Goal: Task Accomplishment & Management: Use online tool/utility

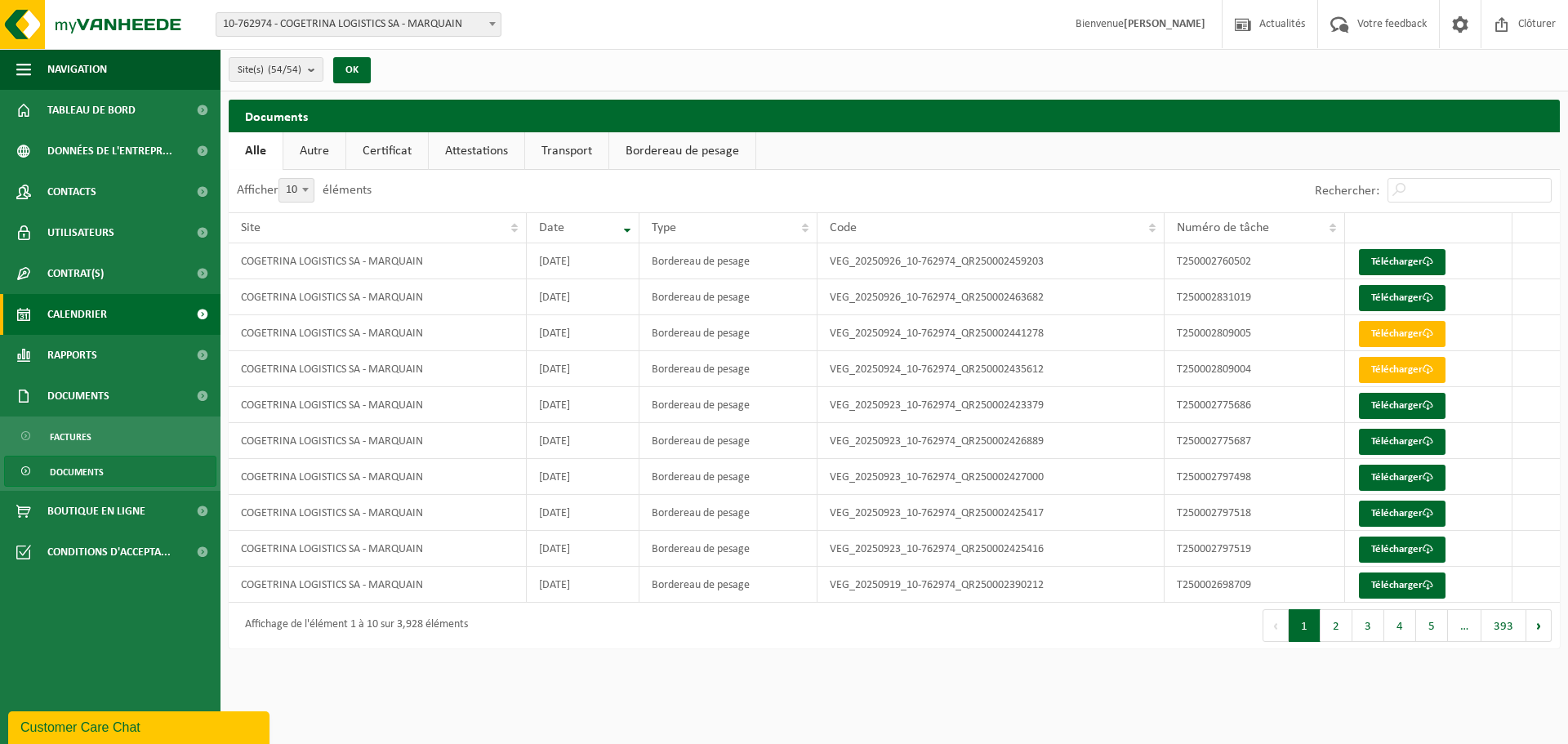
click at [77, 316] on span "Calendrier" at bounding box center [78, 314] width 60 height 41
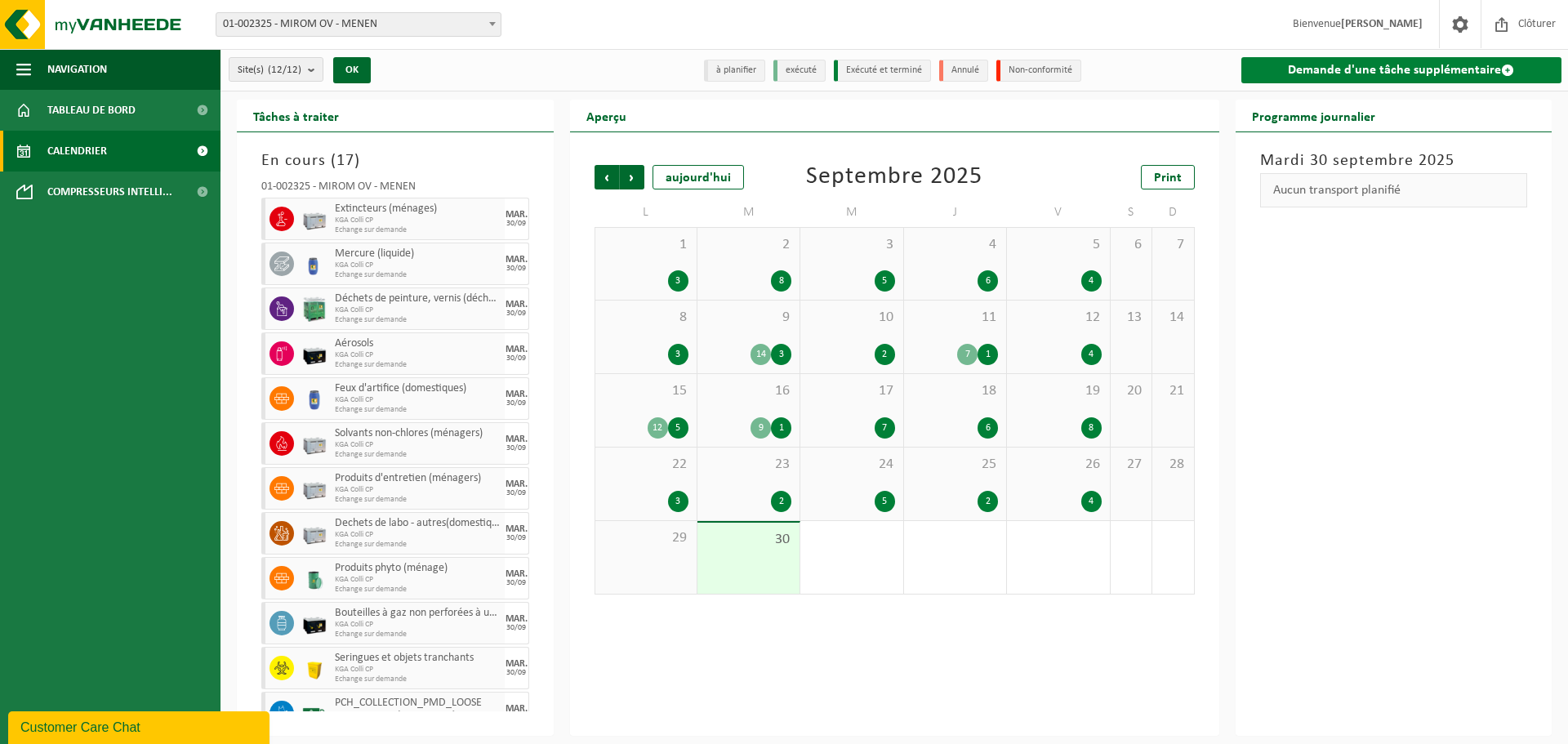
click at [1418, 77] on link "Demande d'une tâche supplémentaire" at bounding box center [1401, 70] width 321 height 26
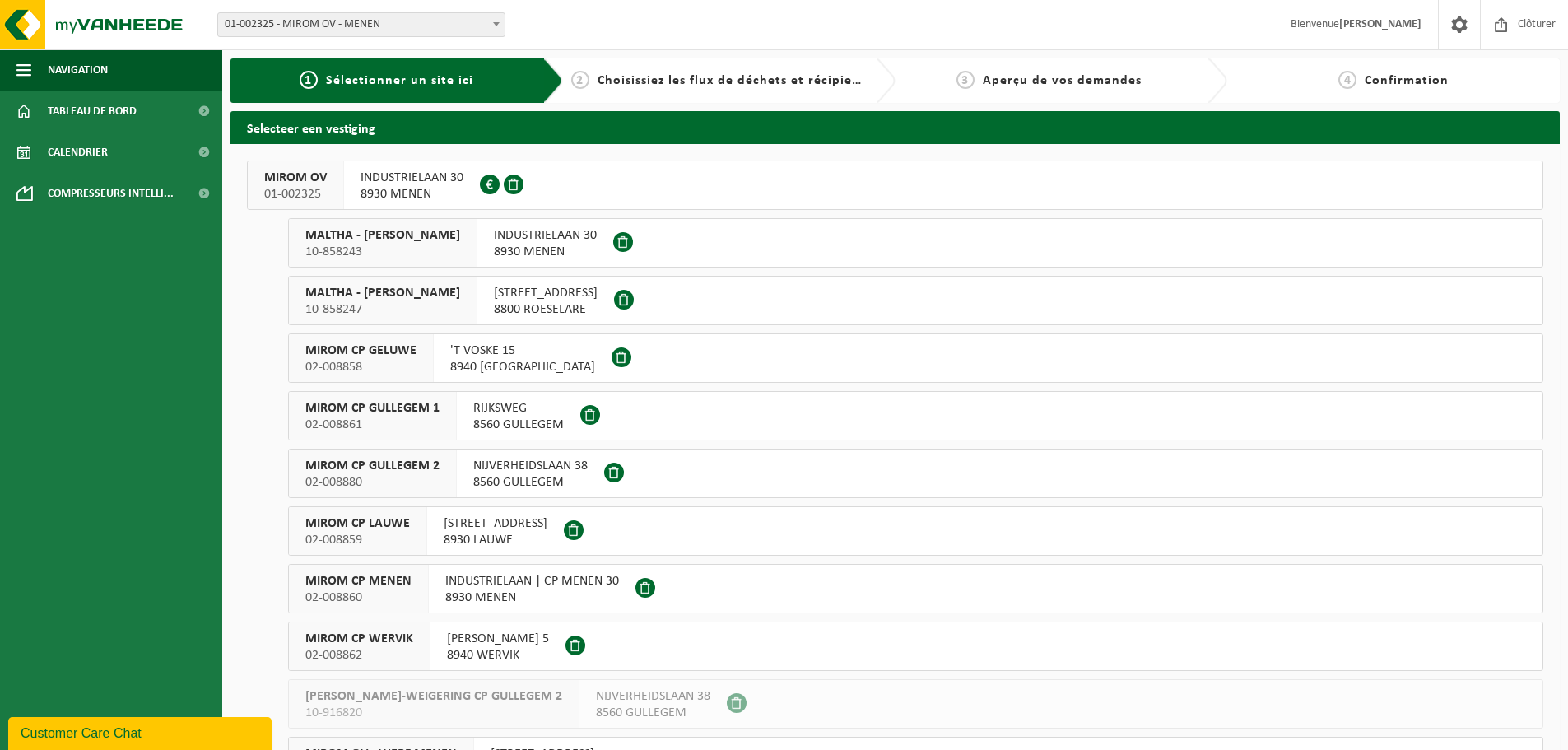
click at [349, 22] on span "01-002325 - MIROM OV - MENEN" at bounding box center [360, 24] width 286 height 23
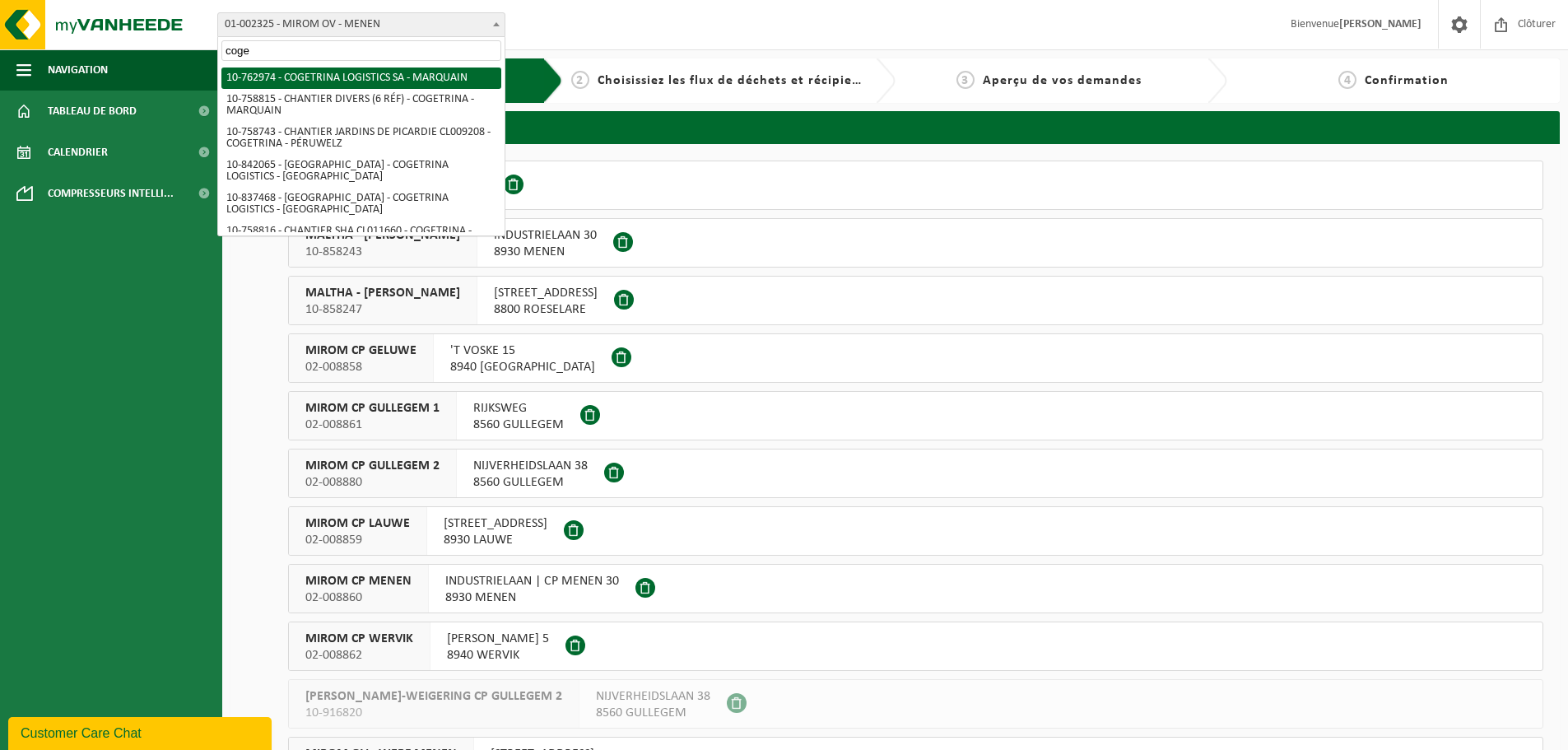
type input "coge"
select select "17600"
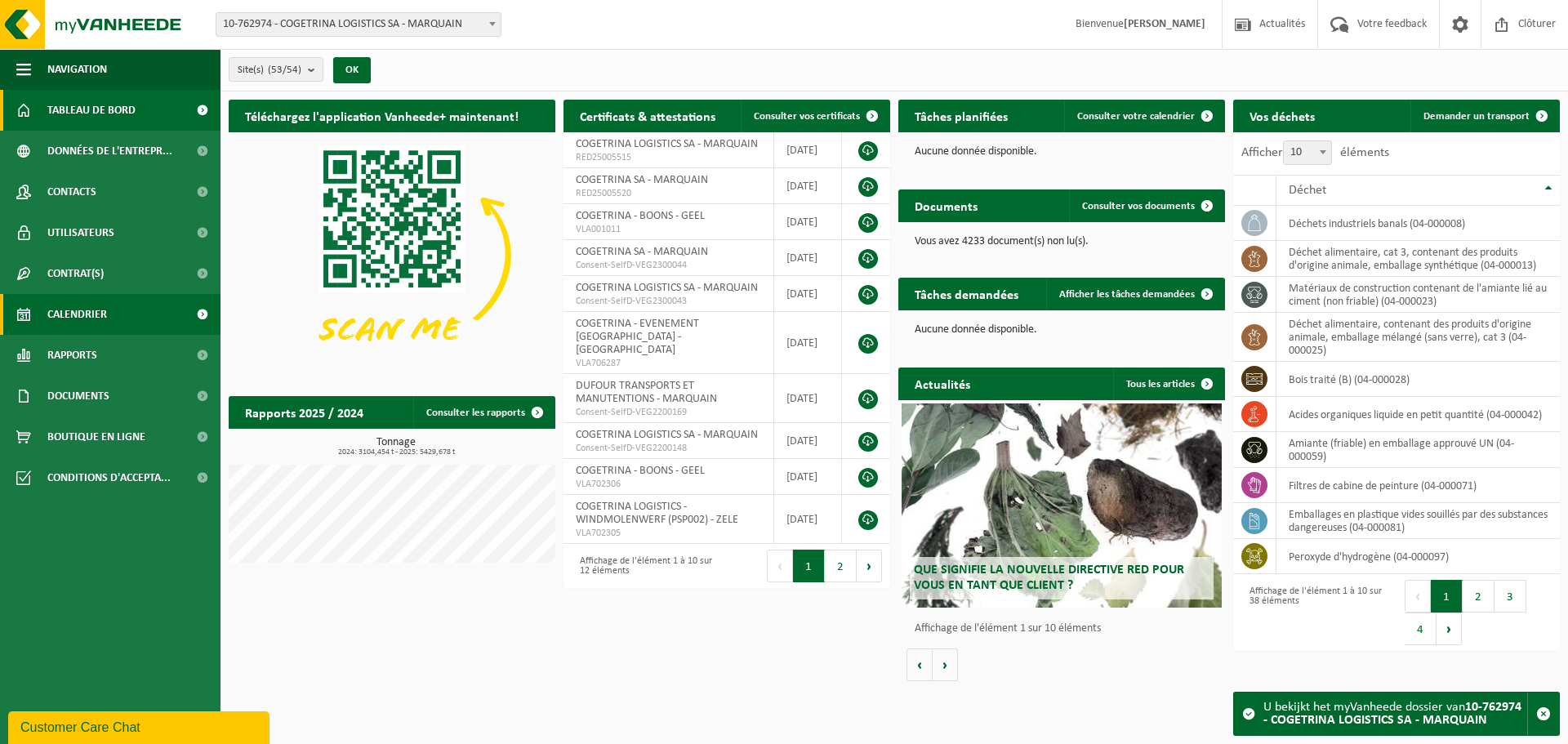
click at [77, 313] on span "Calendrier" at bounding box center [78, 314] width 60 height 41
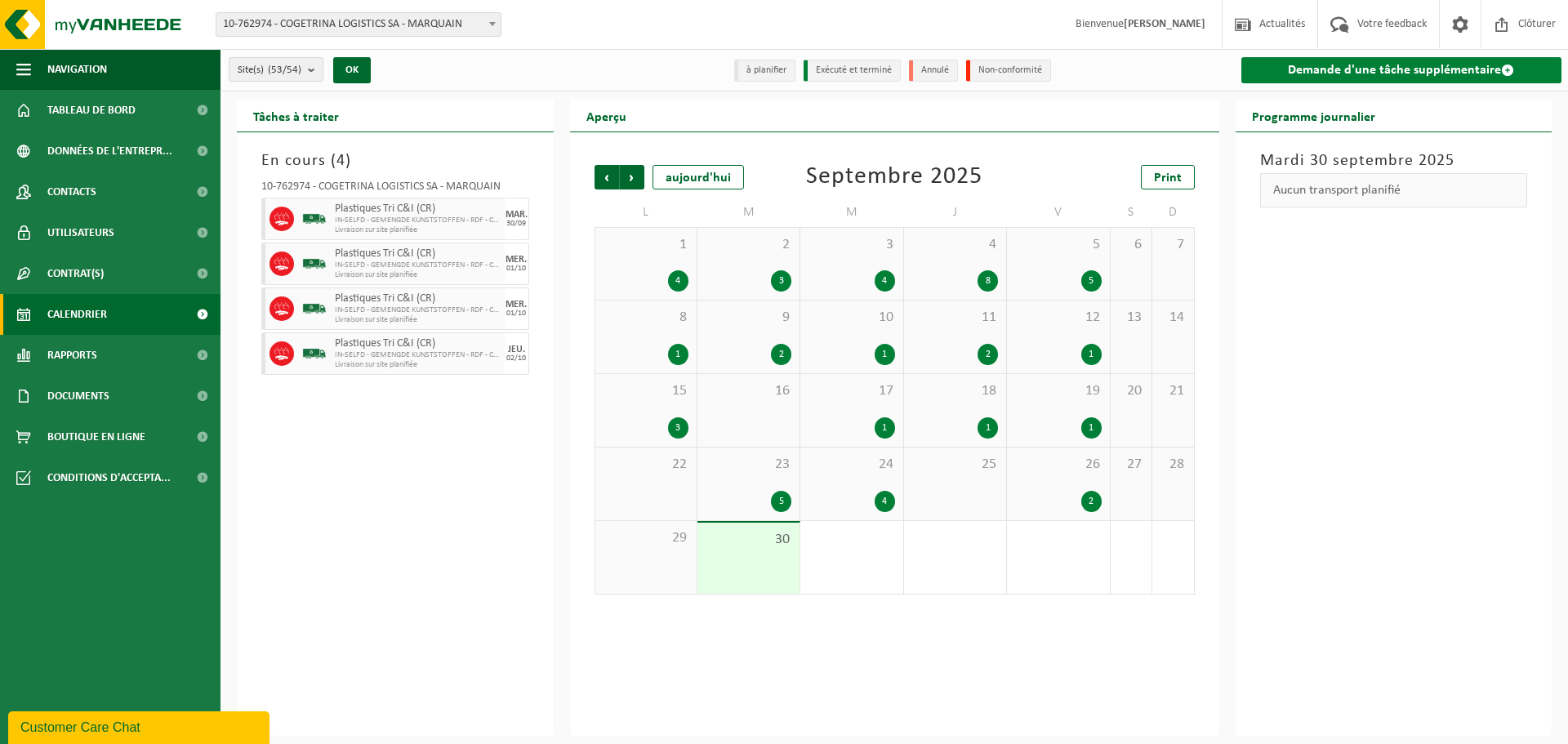
click at [1314, 70] on link "Demande d'une tâche supplémentaire" at bounding box center [1401, 70] width 321 height 26
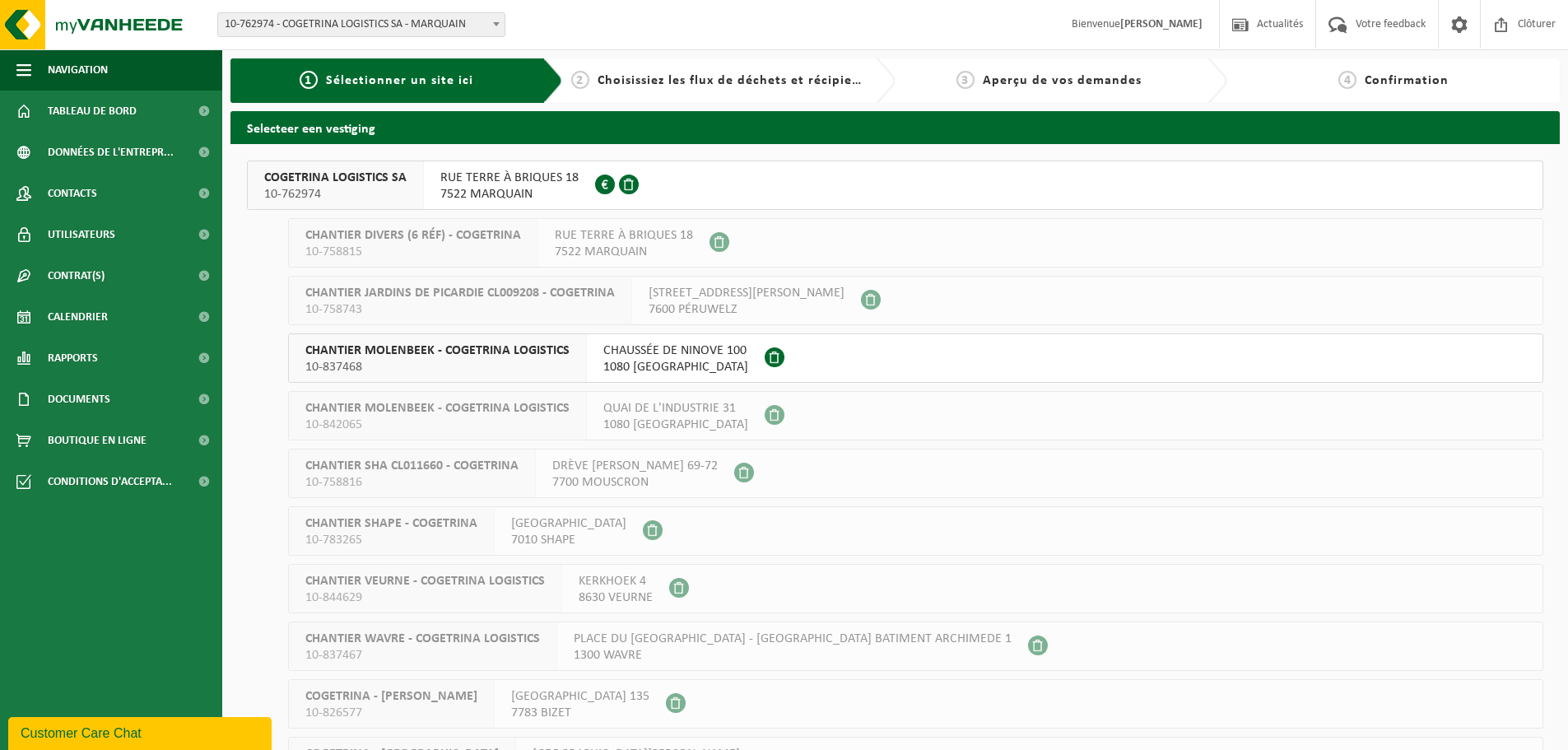
click at [326, 196] on span "10-762974" at bounding box center [336, 194] width 143 height 17
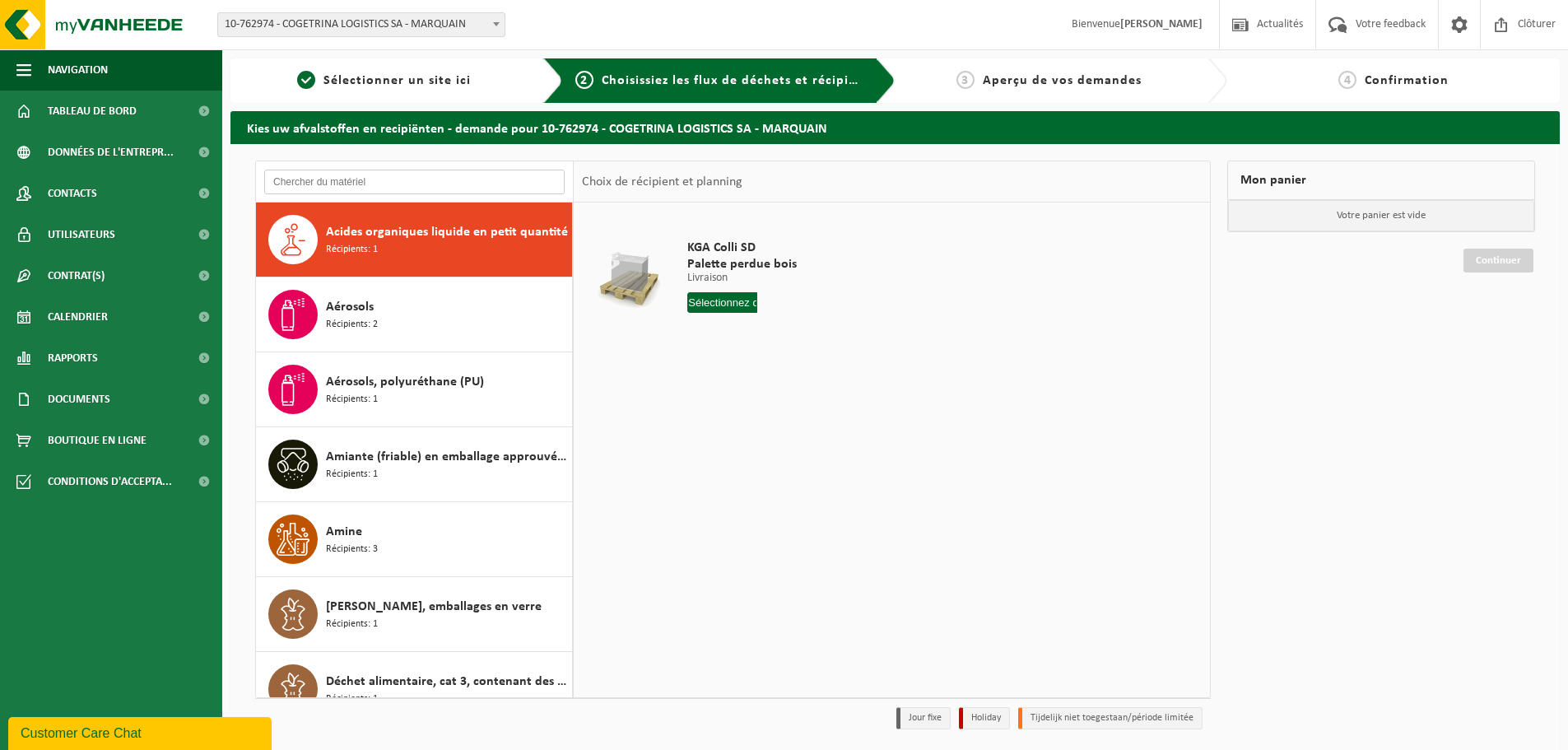
click at [366, 178] on input "text" at bounding box center [415, 182] width 301 height 24
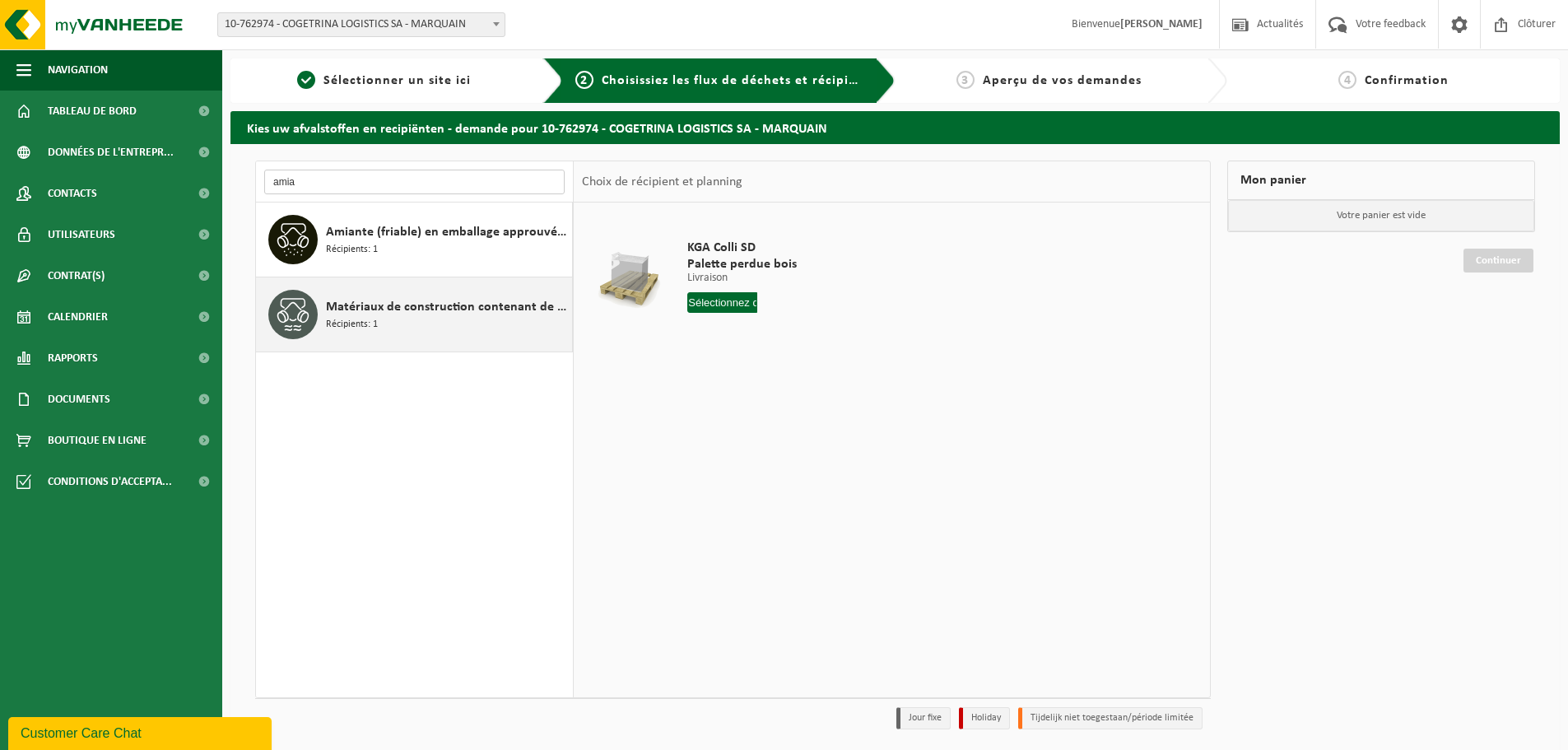
type input "amia"
click at [359, 300] on span "Matériaux de construction contenant de l'amiante lié au ciment (non friable)" at bounding box center [447, 307] width 242 height 20
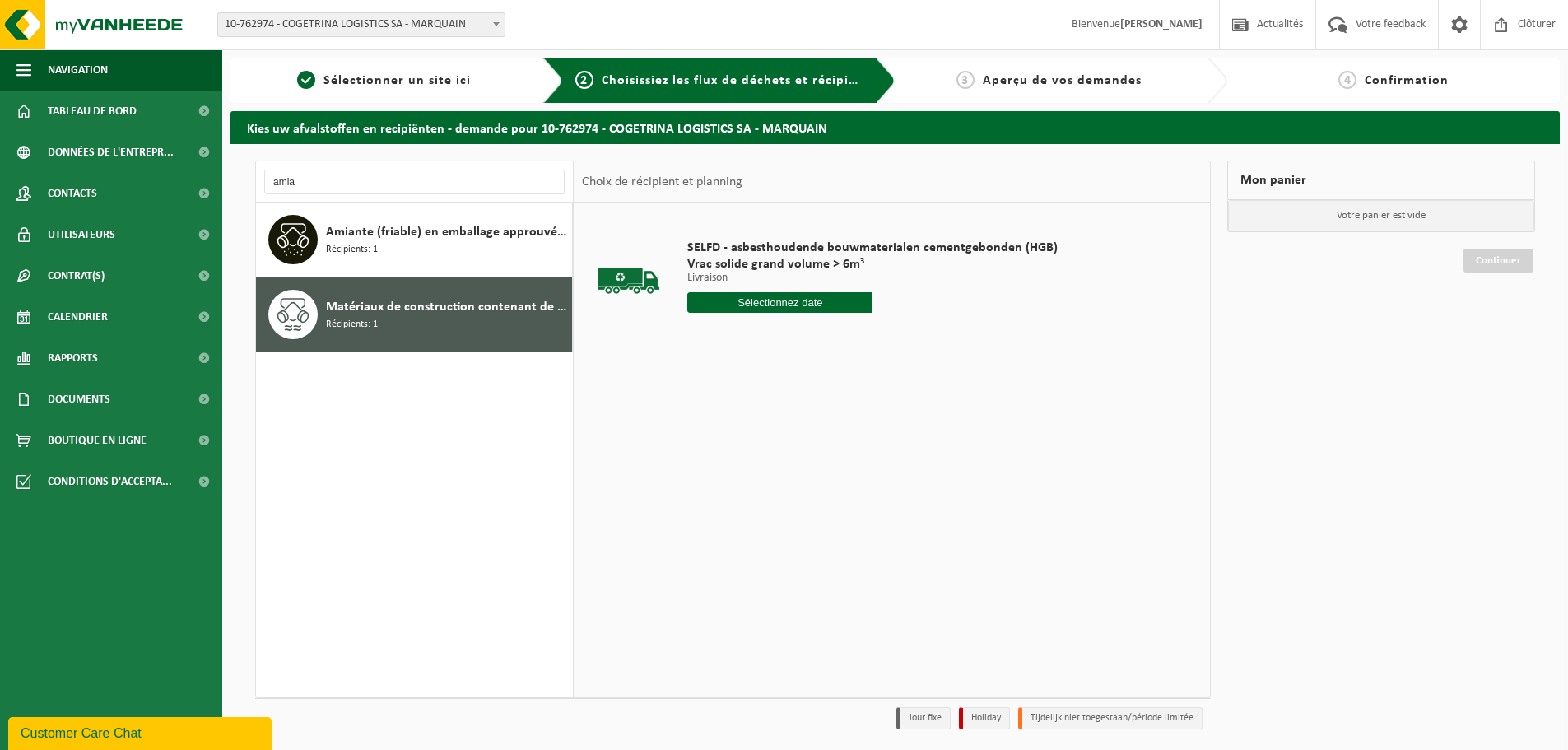
click at [716, 297] on input "text" at bounding box center [780, 302] width 186 height 21
click at [734, 499] on div "30" at bounding box center [731, 501] width 29 height 26
type input "à partir de 2025-09-30"
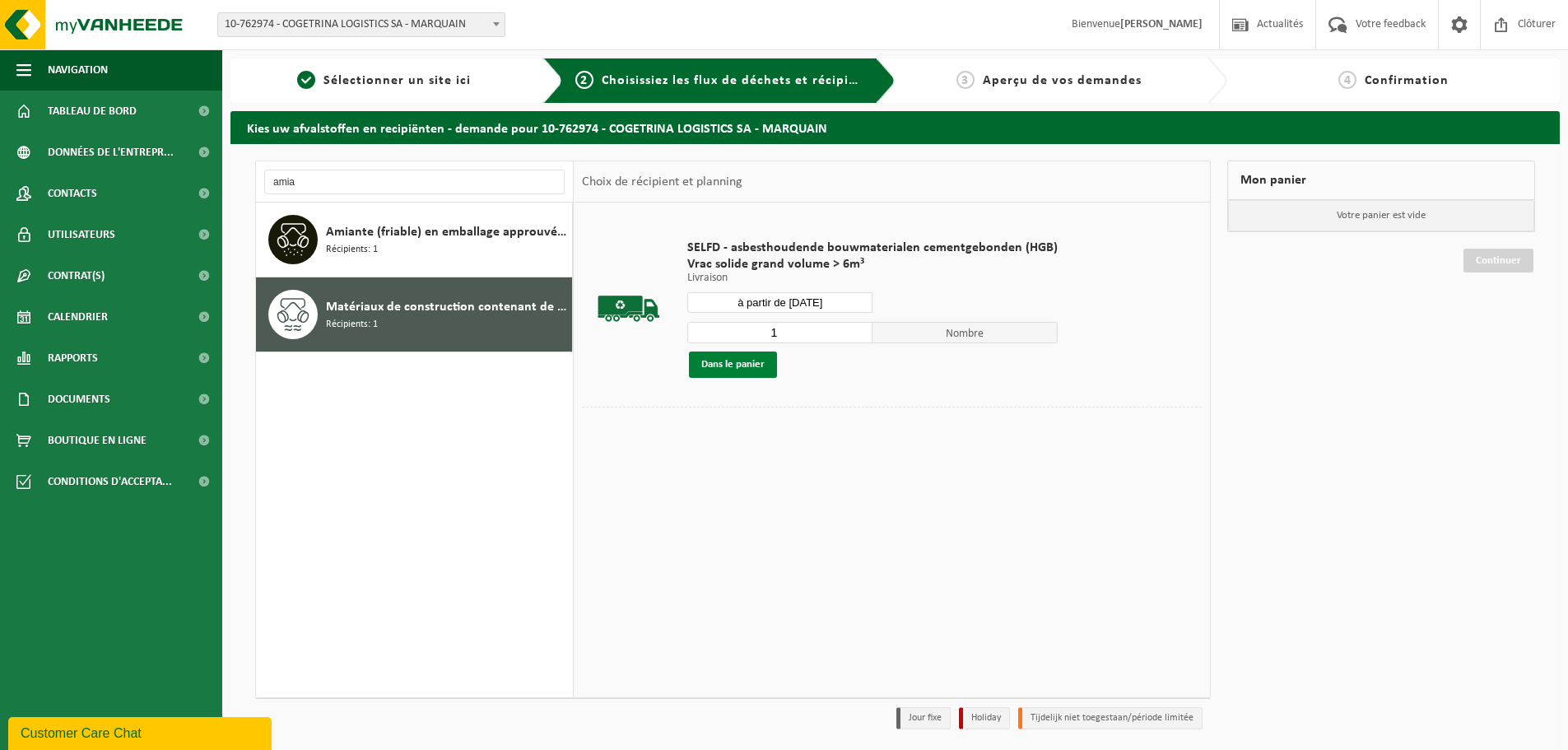
click at [752, 369] on button "Dans le panier" at bounding box center [733, 364] width 88 height 26
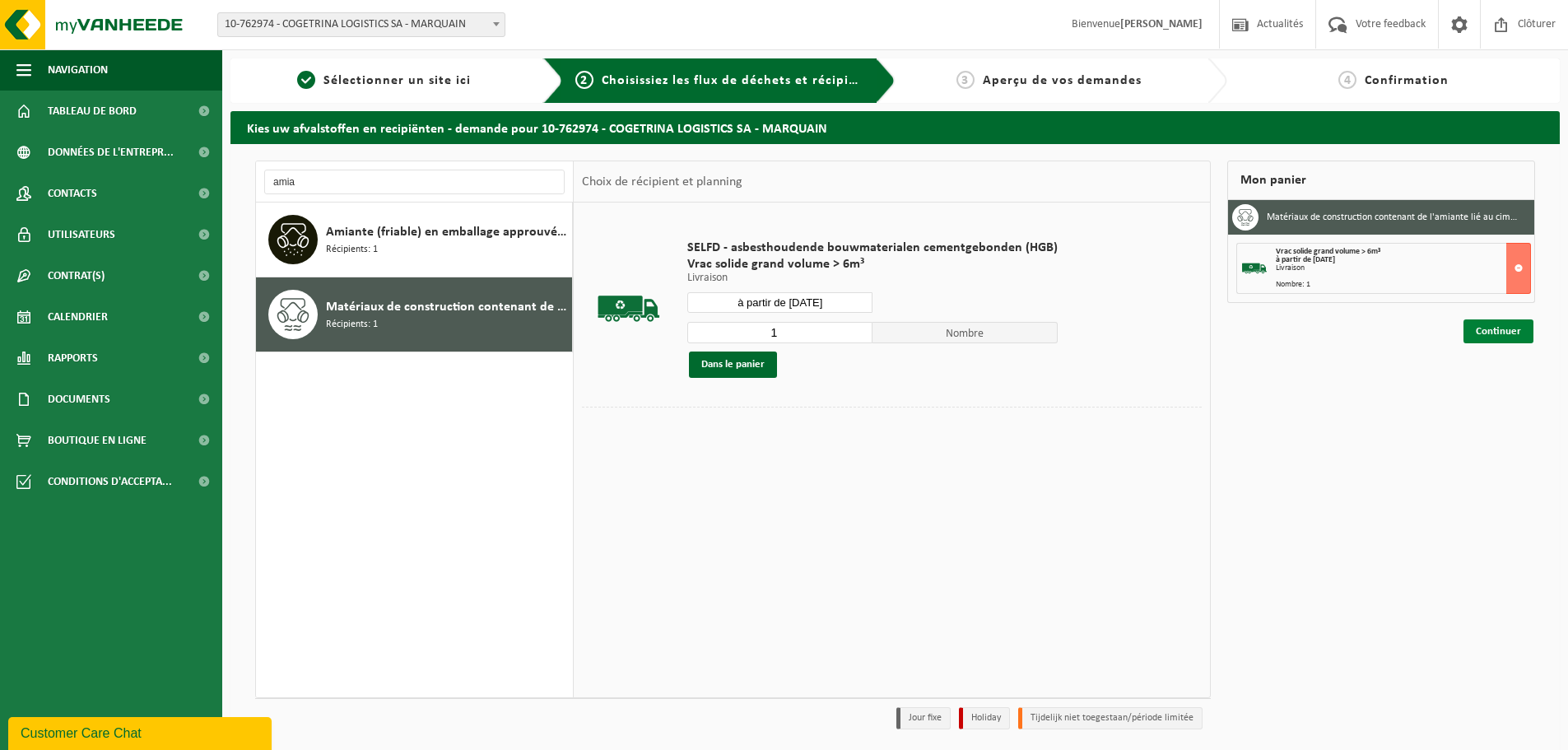
click at [1487, 339] on link "Continuer" at bounding box center [1499, 331] width 70 height 23
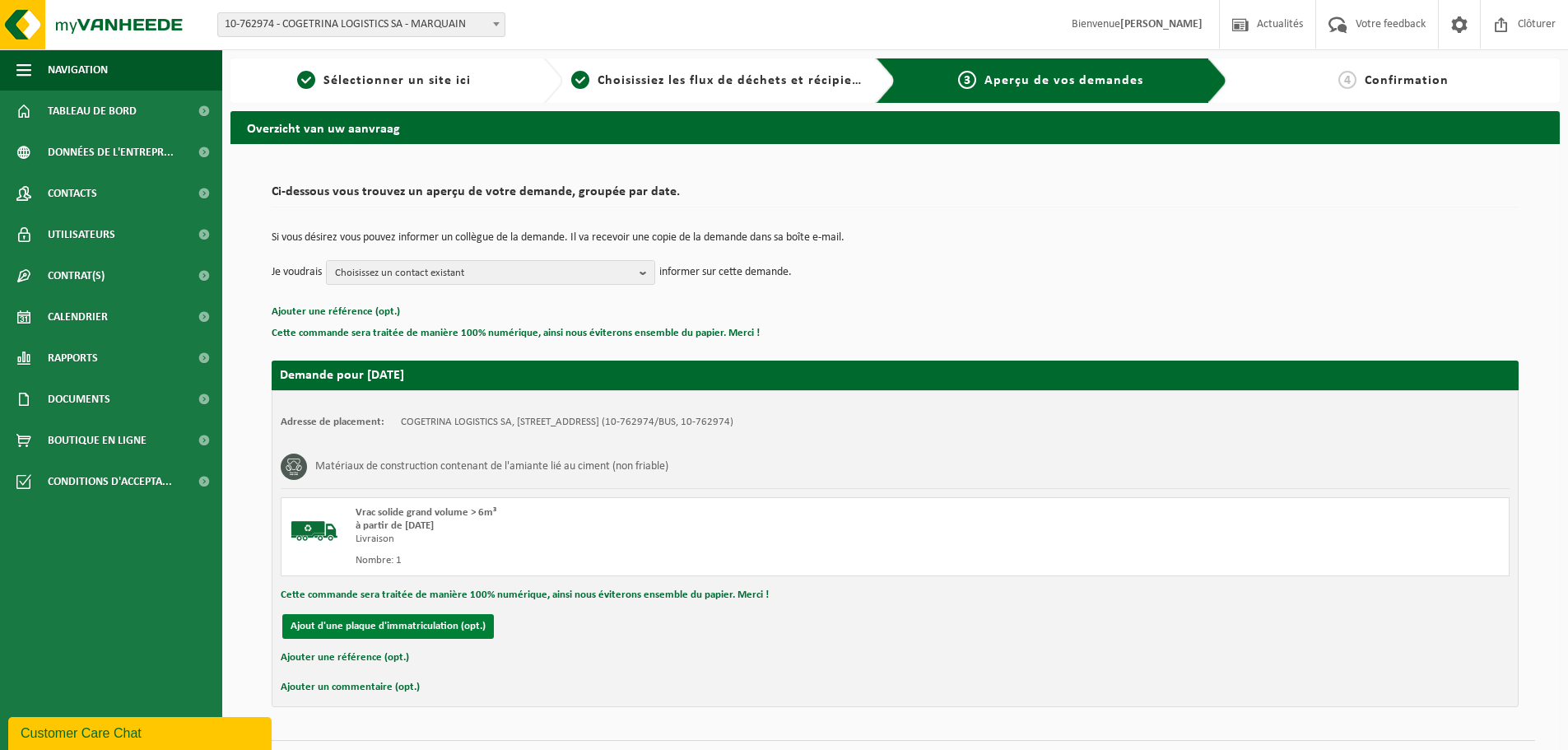
click at [359, 628] on button "Ajout d'une plaque d'immatriculation (opt.)" at bounding box center [388, 626] width 212 height 24
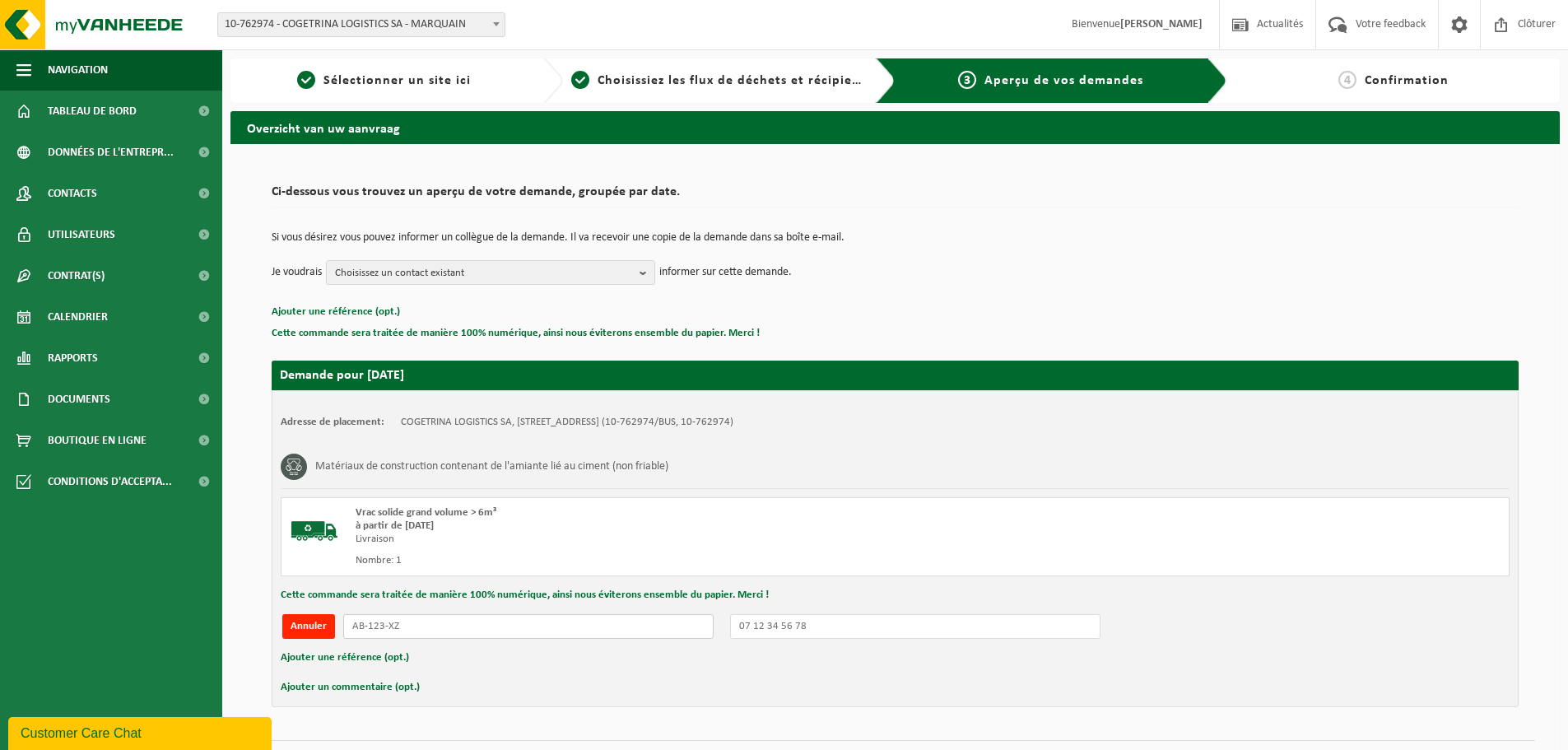
click at [614, 626] on input "text" at bounding box center [528, 626] width 370 height 24
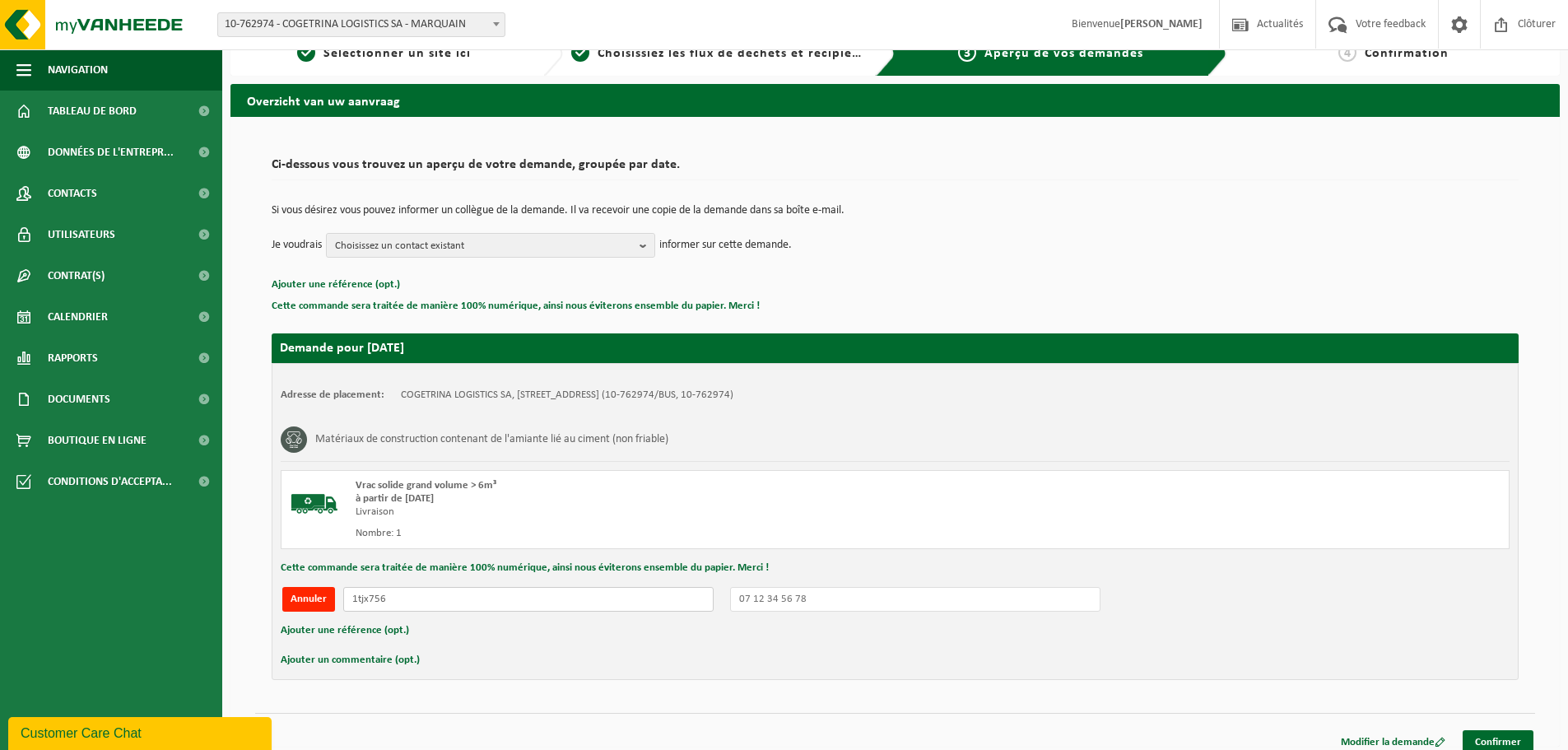
scroll to position [40, 0]
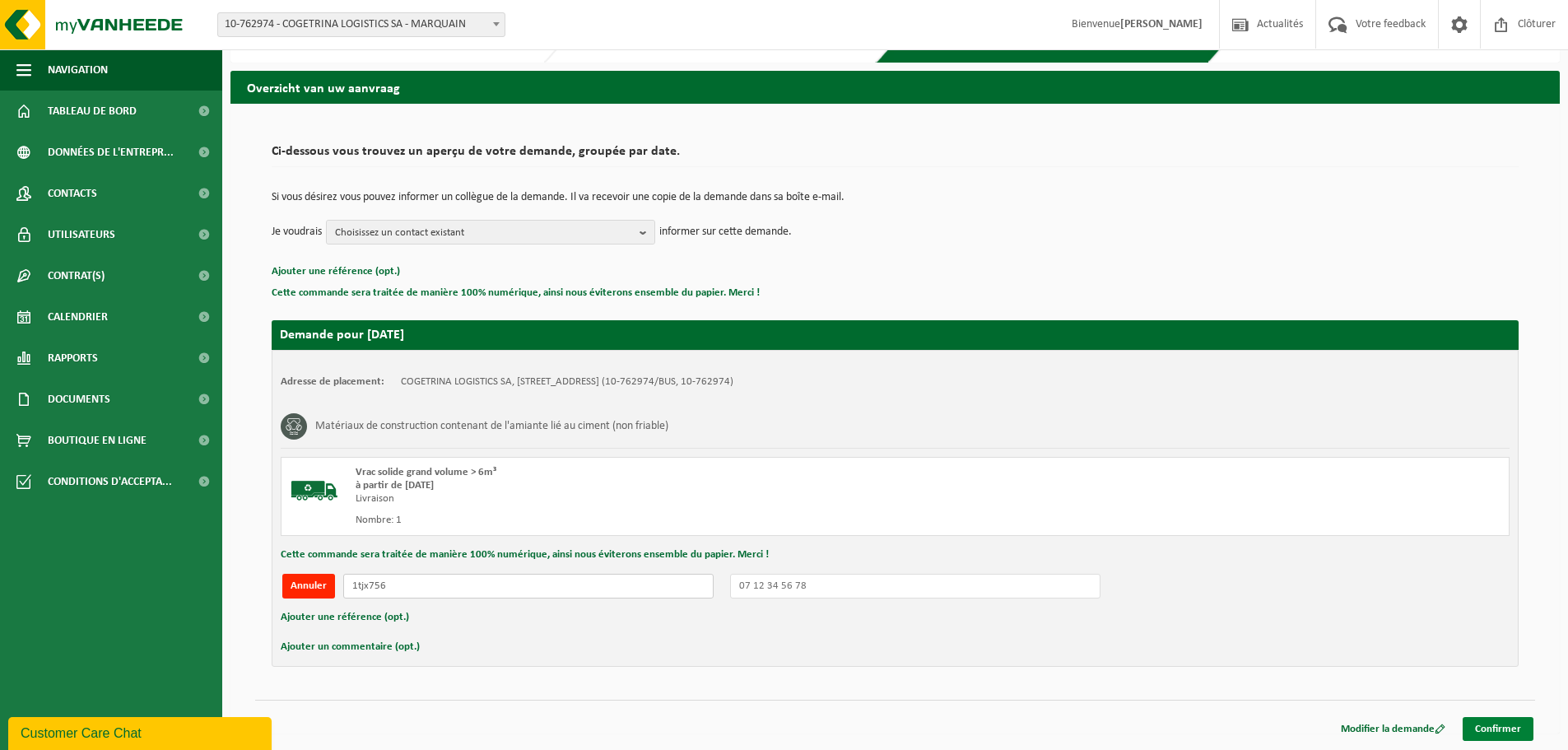
type input "1tjx756"
click at [1491, 729] on link "Confirmer" at bounding box center [1498, 729] width 70 height 23
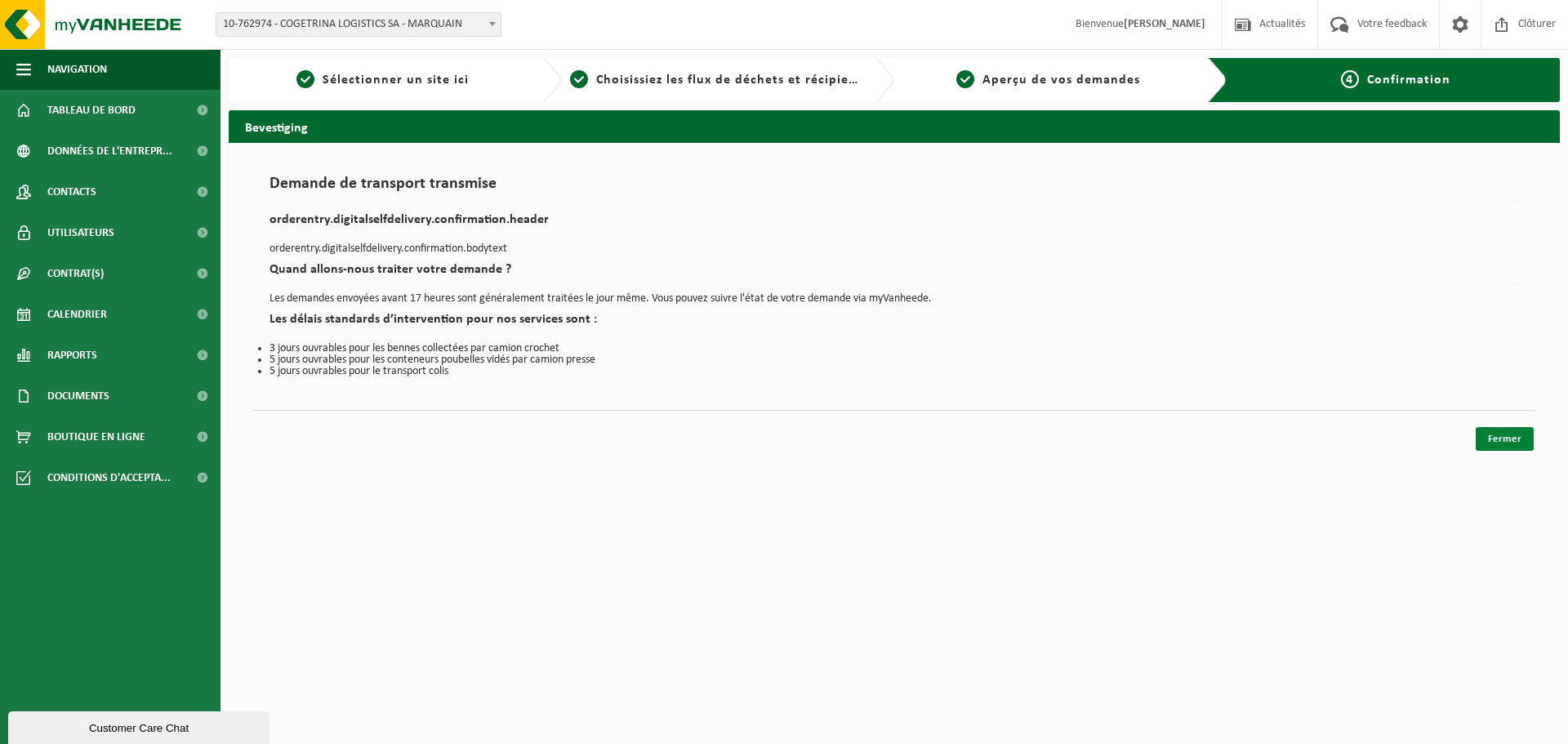
click at [1491, 443] on link "Fermer" at bounding box center [1505, 439] width 58 height 23
